Goal: Task Accomplishment & Management: Manage account settings

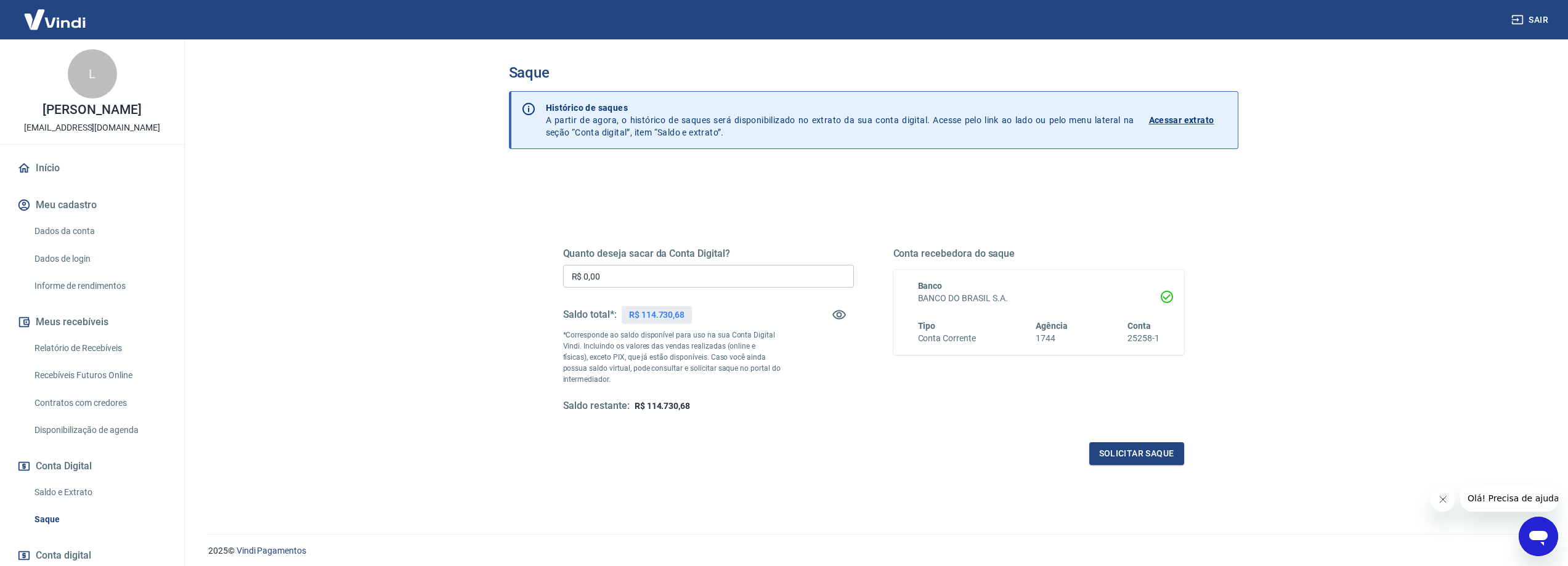
click at [687, 283] on input "R$ 0,00" at bounding box center [709, 276] width 291 height 23
click at [420, 266] on main "Saque Histórico de saques A partir de agora, o histórico de saques será disponi…" at bounding box center [872, 302] width 1389 height 527
click at [375, 95] on main "Saque Histórico de saques A partir de agora, o histórico de saques será disponi…" at bounding box center [872, 302] width 1389 height 527
